Goal: Transaction & Acquisition: Purchase product/service

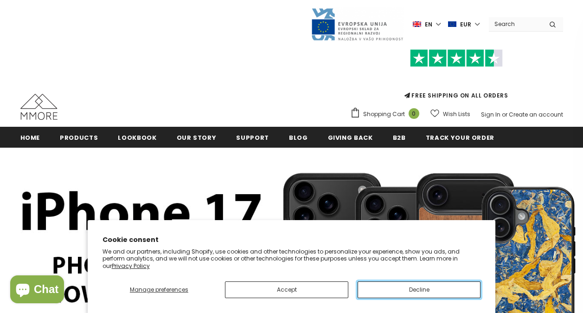
click at [384, 294] on button "Decline" at bounding box center [419, 289] width 123 height 17
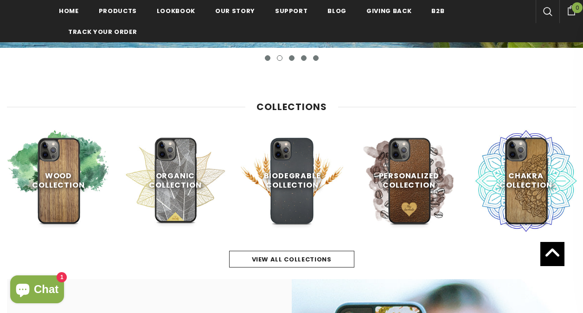
scroll to position [329, 0]
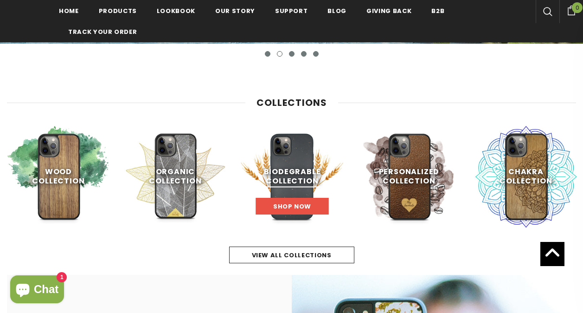
click at [275, 201] on link "Shop Now" at bounding box center [292, 206] width 73 height 17
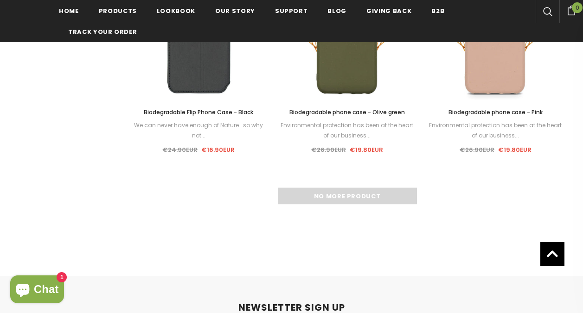
scroll to position [949, 0]
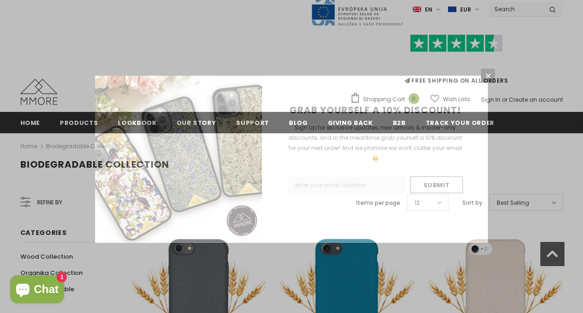
scroll to position [0, 0]
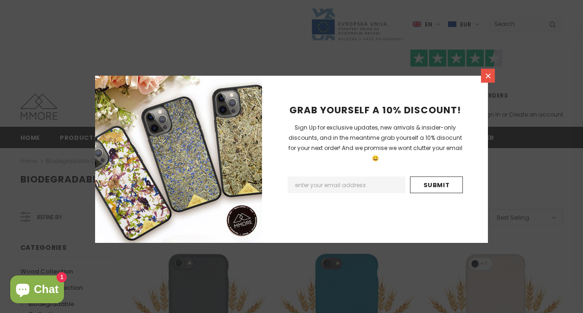
click at [486, 73] on icon at bounding box center [488, 76] width 8 height 8
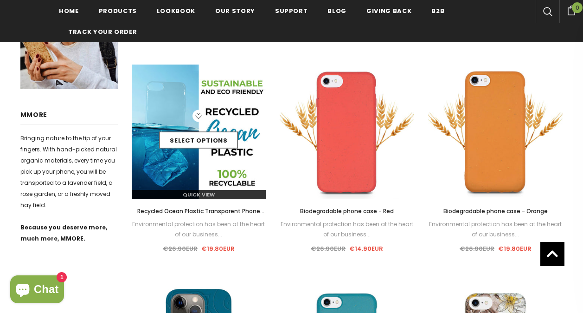
scroll to position [412, 0]
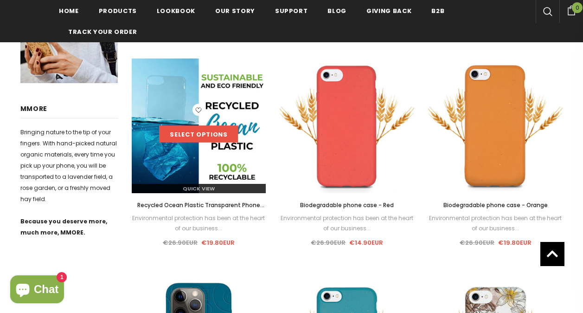
click at [211, 133] on link "Select options" at bounding box center [198, 134] width 79 height 17
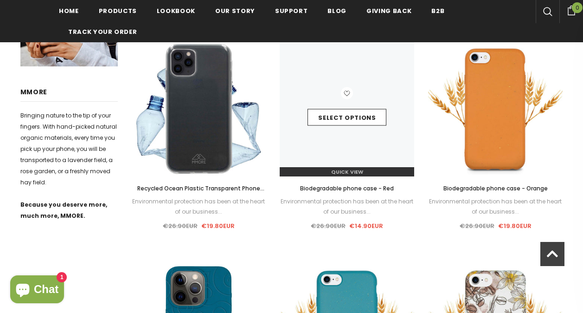
scroll to position [412, 0]
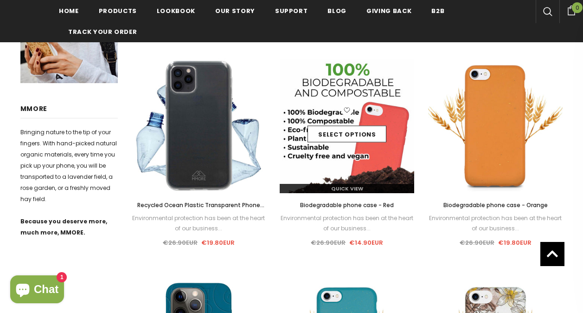
click at [333, 102] on img at bounding box center [347, 125] width 134 height 134
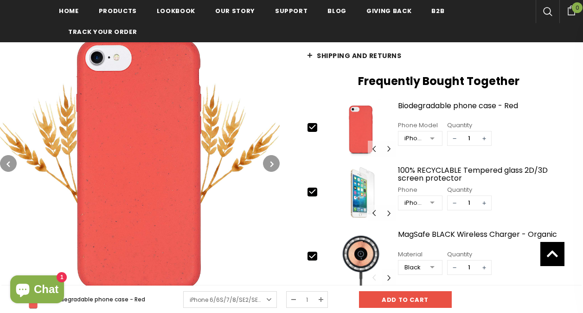
scroll to position [294, 0]
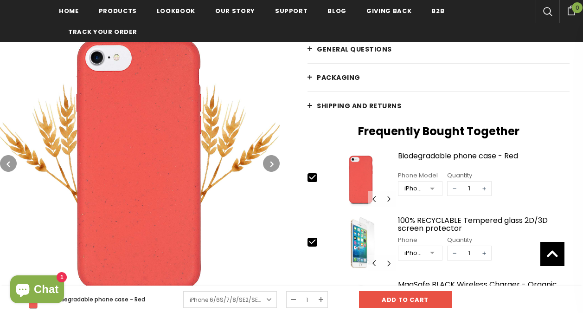
click at [324, 52] on span "General Questions" at bounding box center [354, 49] width 75 height 9
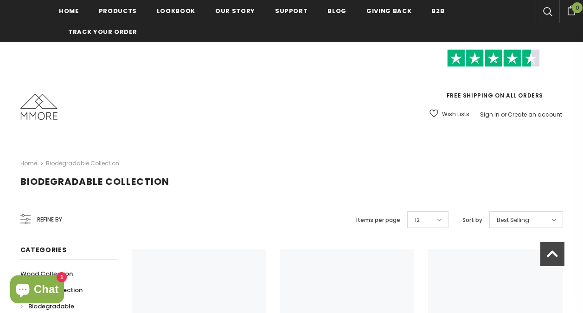
scroll to position [429, 0]
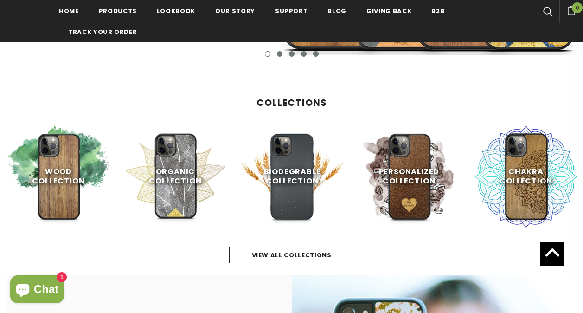
scroll to position [329, 0]
